Goal: Task Accomplishment & Management: Manage account settings

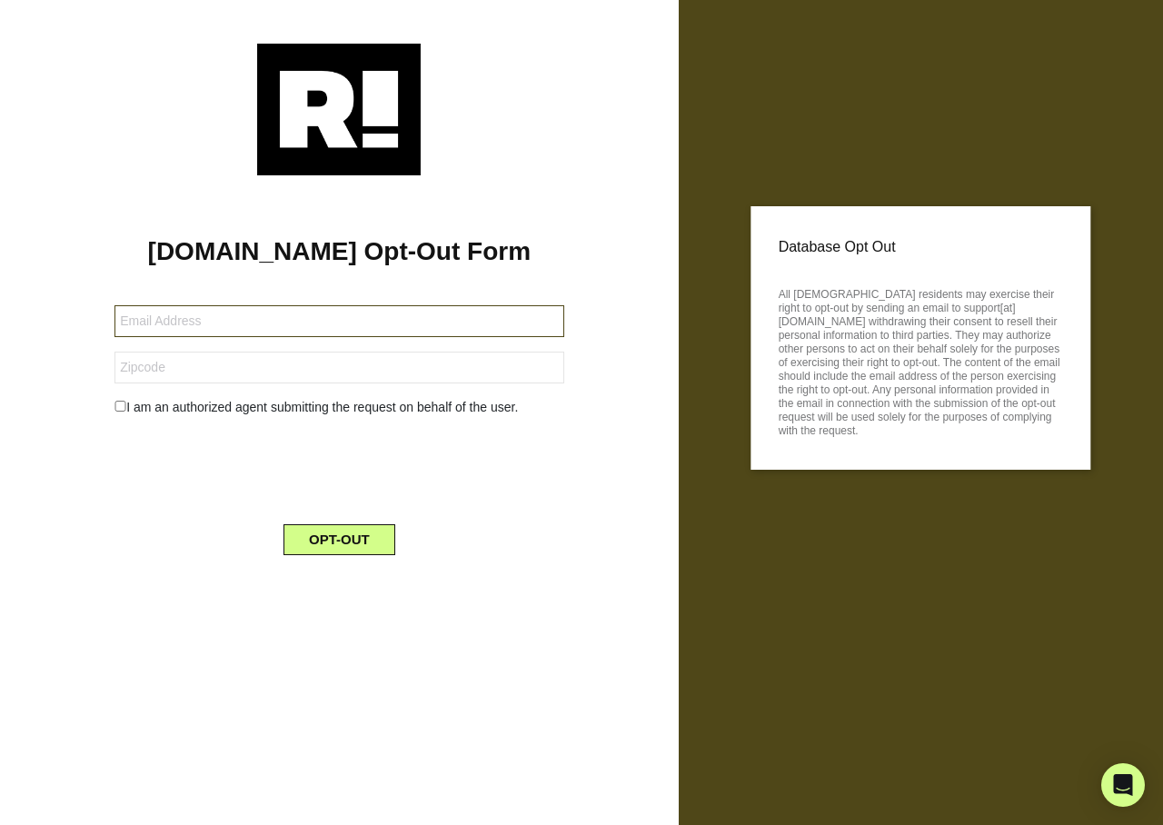
type input "[EMAIL_ADDRESS][DOMAIN_NAME]"
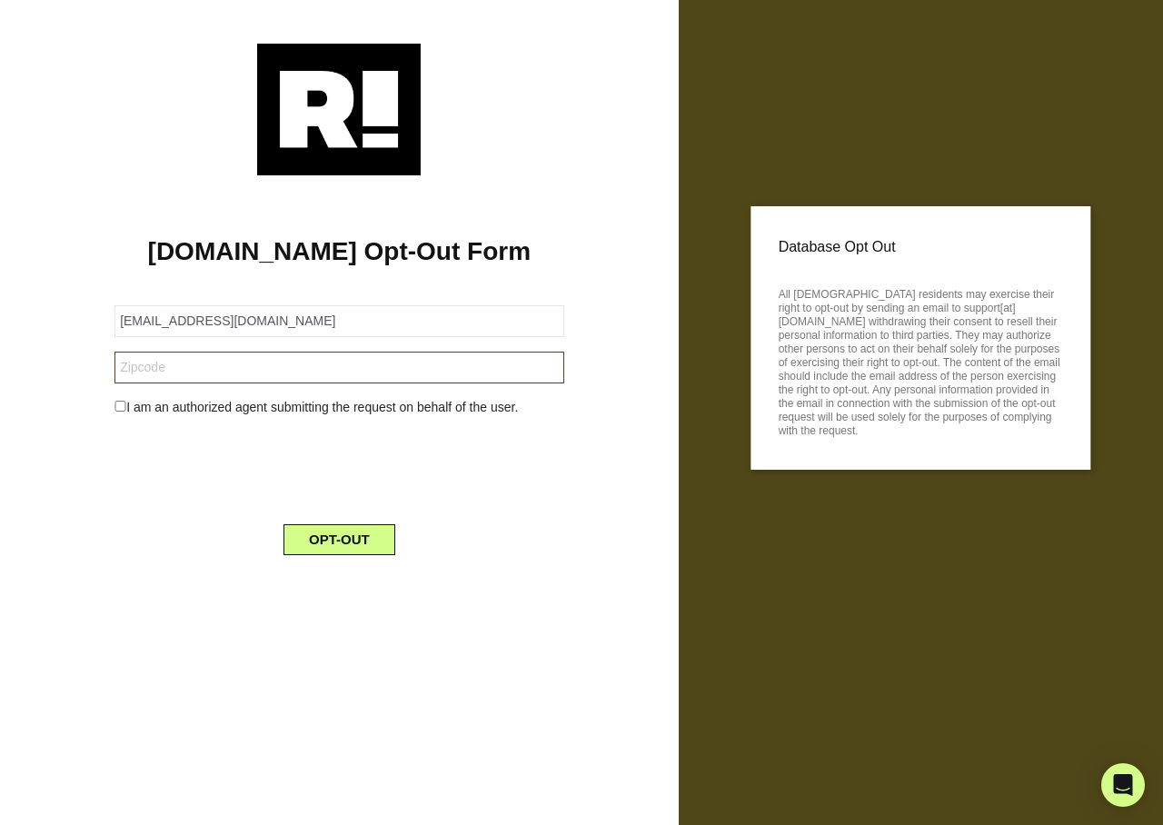
type input "31023"
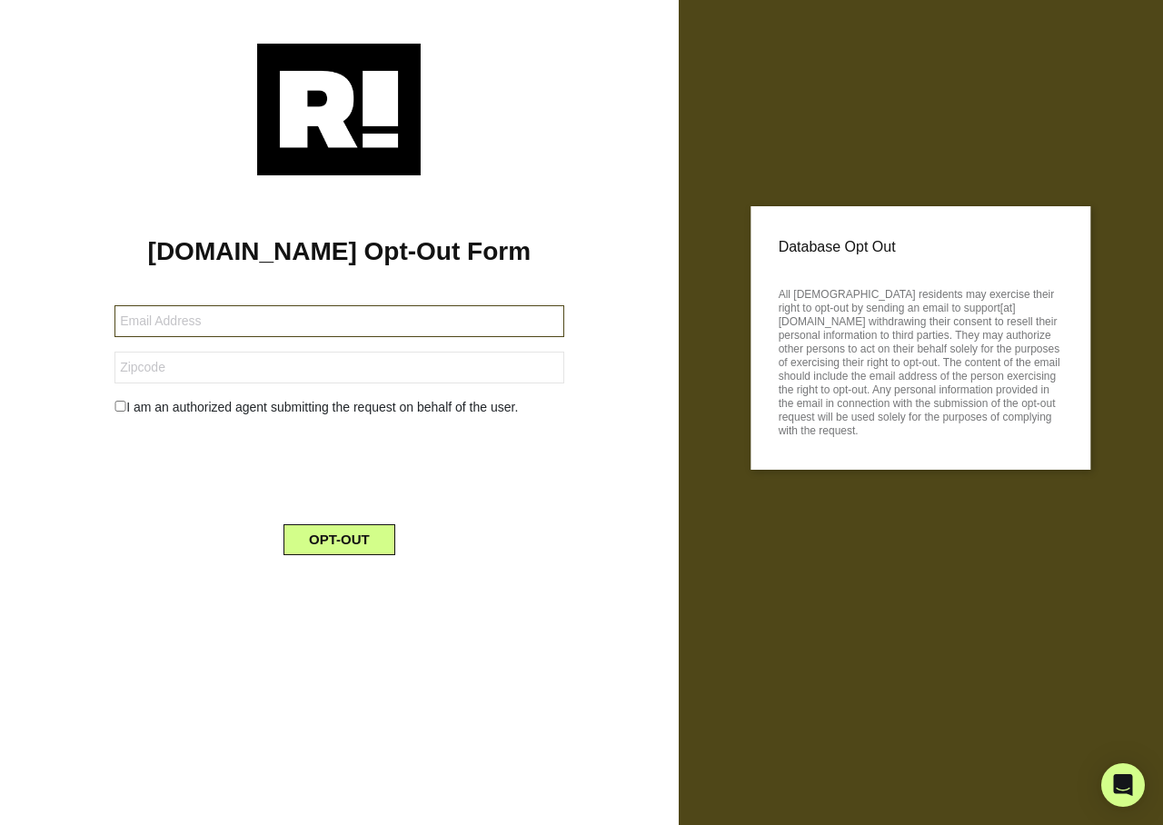
type input "[EMAIL_ADDRESS][DOMAIN_NAME]"
type input "01730"
